Goal: Transaction & Acquisition: Purchase product/service

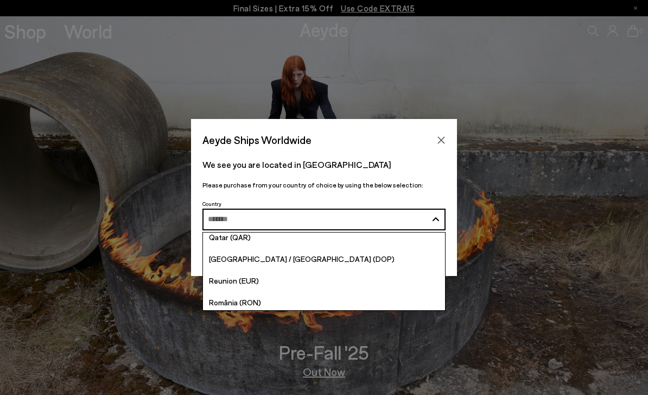
scroll to position [3309, 0]
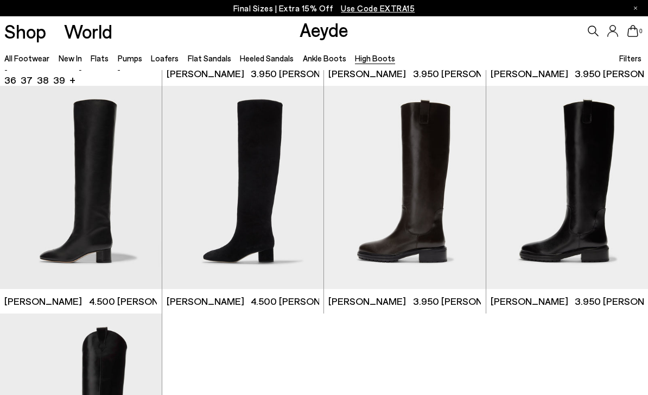
scroll to position [212, 0]
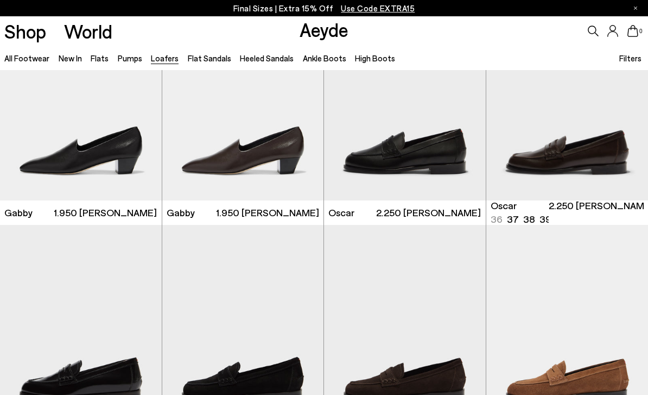
scroll to position [1210, 0]
